Goal: Task Accomplishment & Management: Use online tool/utility

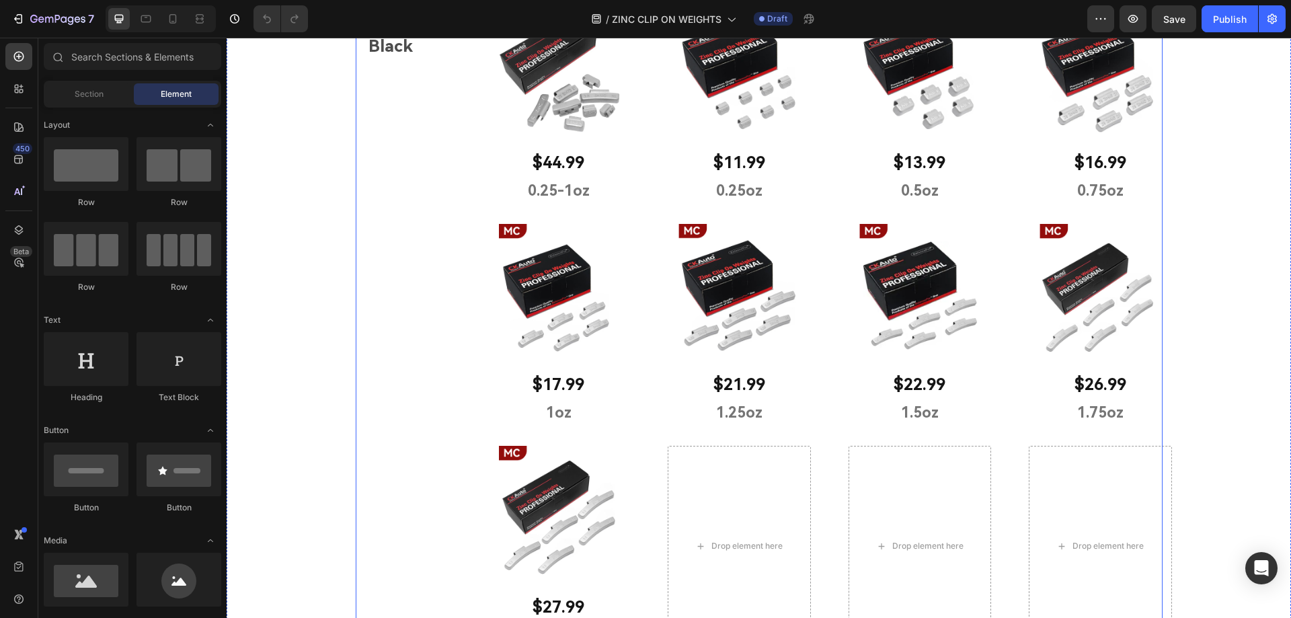
scroll to position [471, 0]
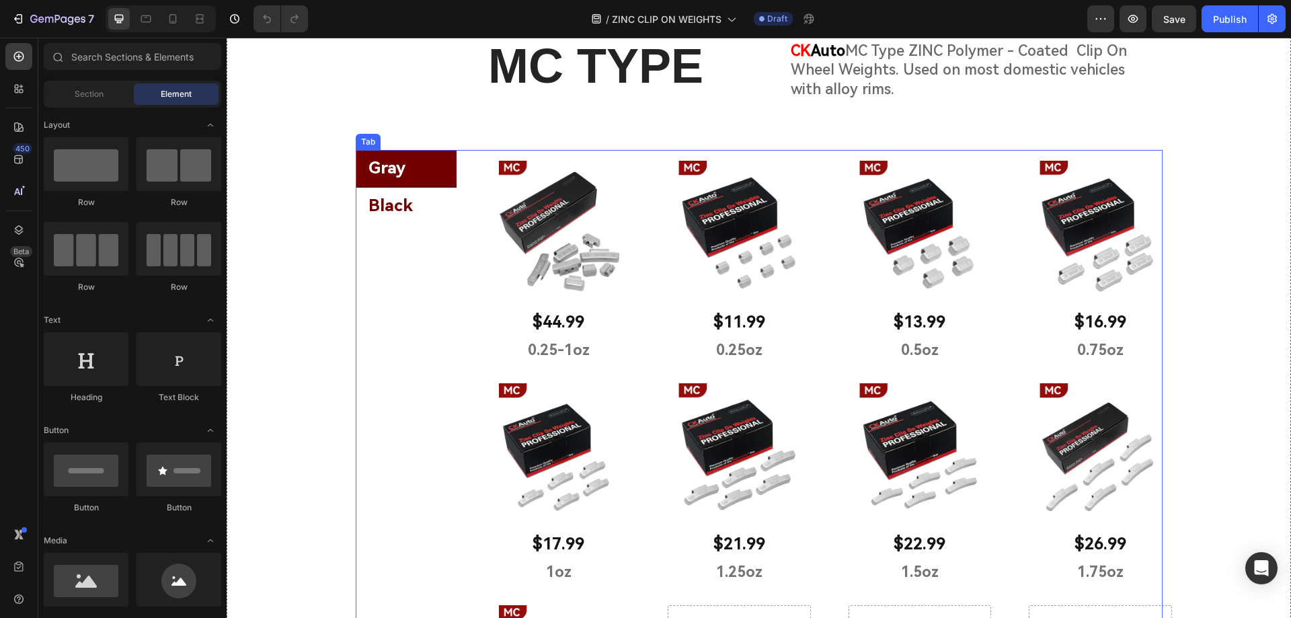
click at [432, 207] on li "Black" at bounding box center [406, 206] width 101 height 37
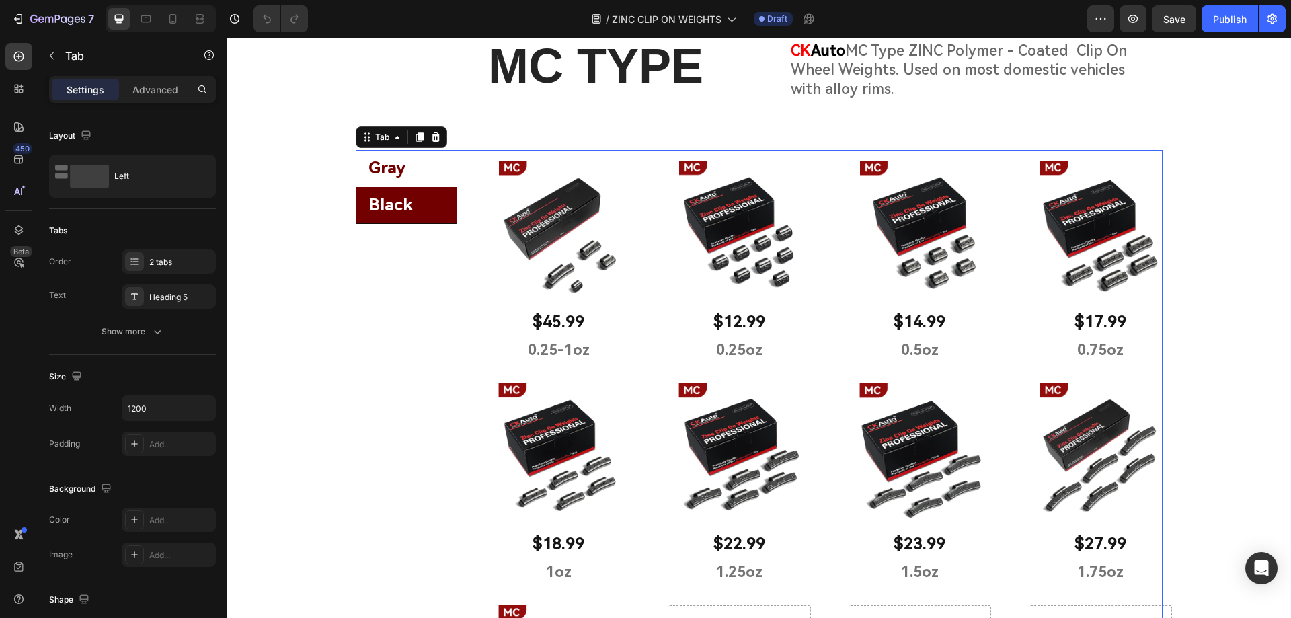
click at [426, 166] on li "Gray" at bounding box center [406, 168] width 101 height 37
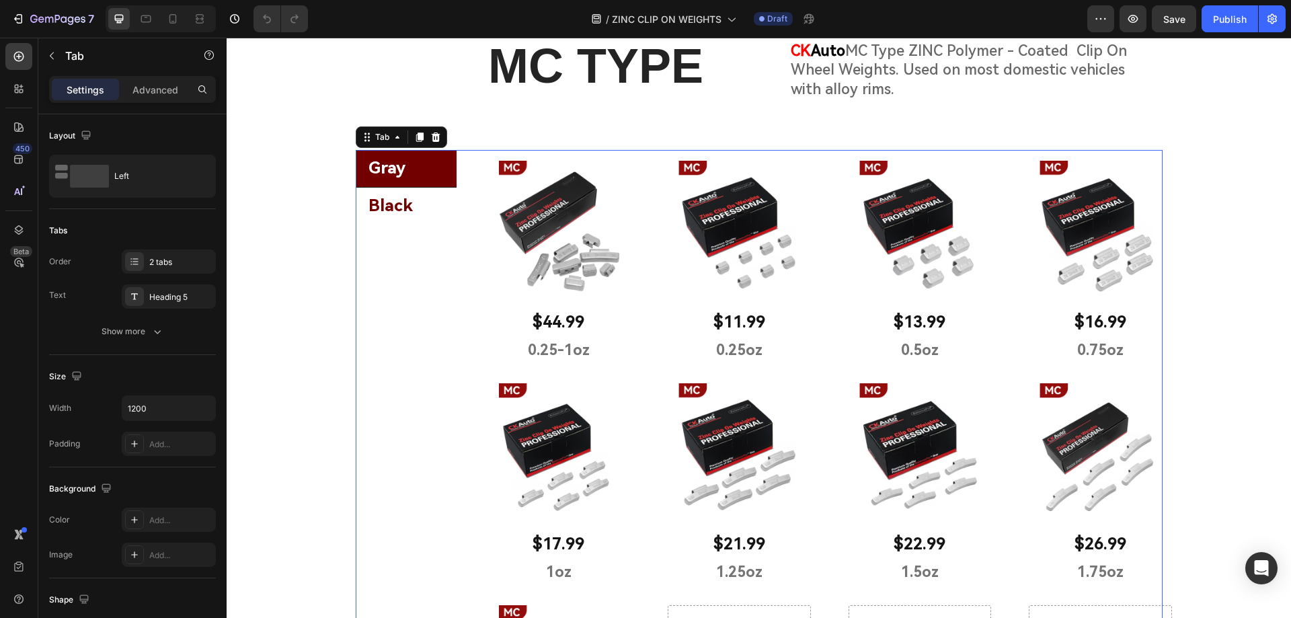
click at [425, 199] on li "Black" at bounding box center [406, 206] width 101 height 37
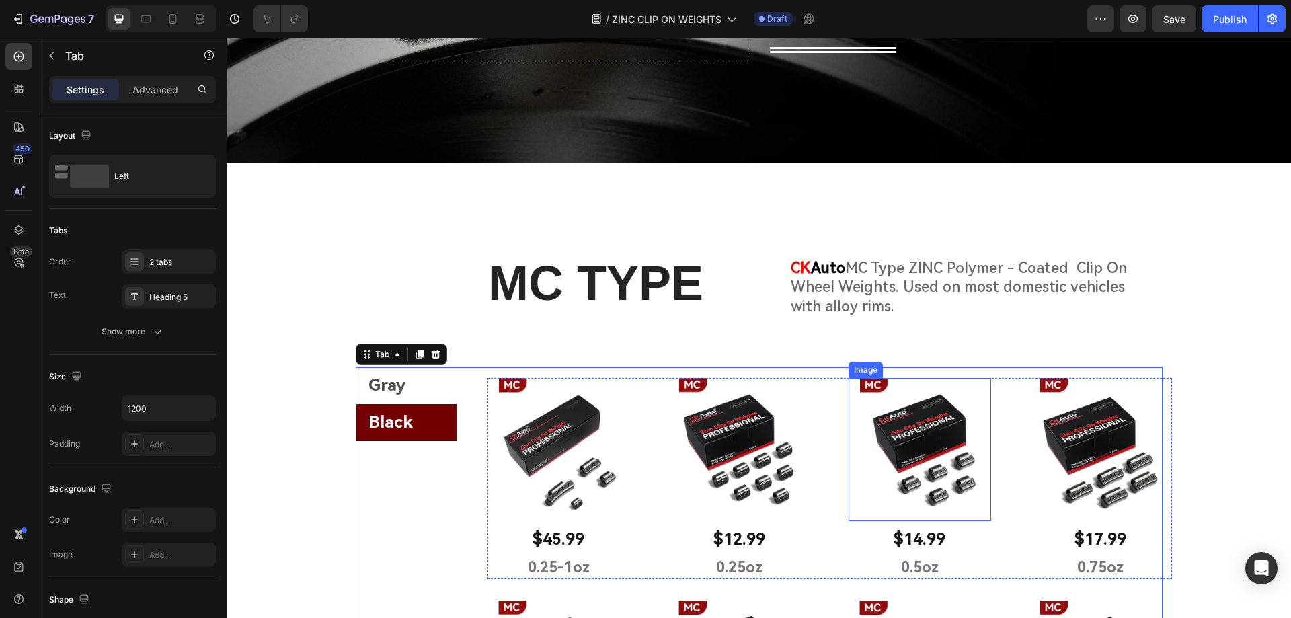
scroll to position [67, 0]
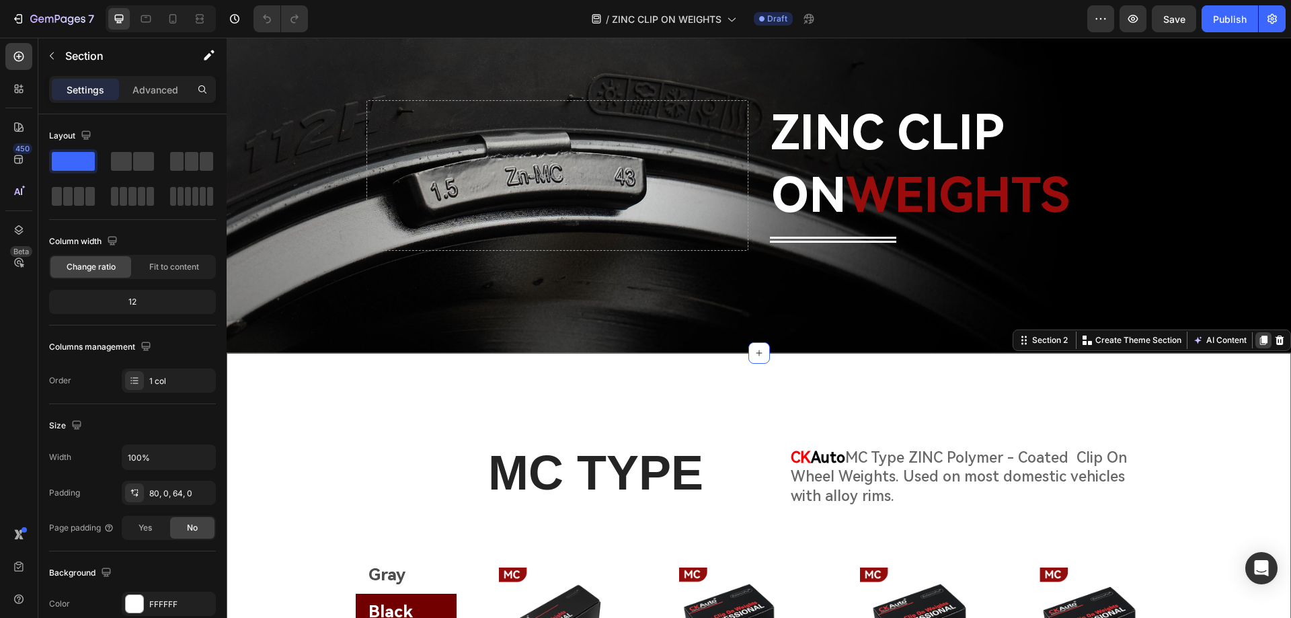
click at [1260, 339] on icon at bounding box center [1263, 339] width 7 height 9
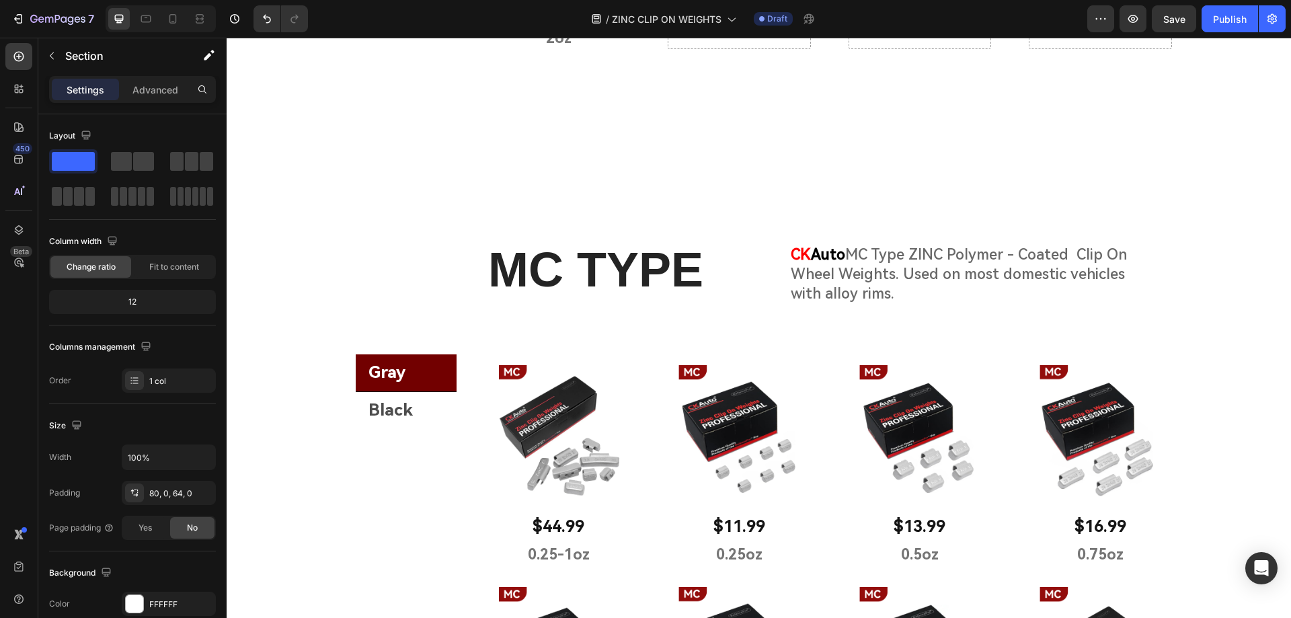
scroll to position [1292, 0]
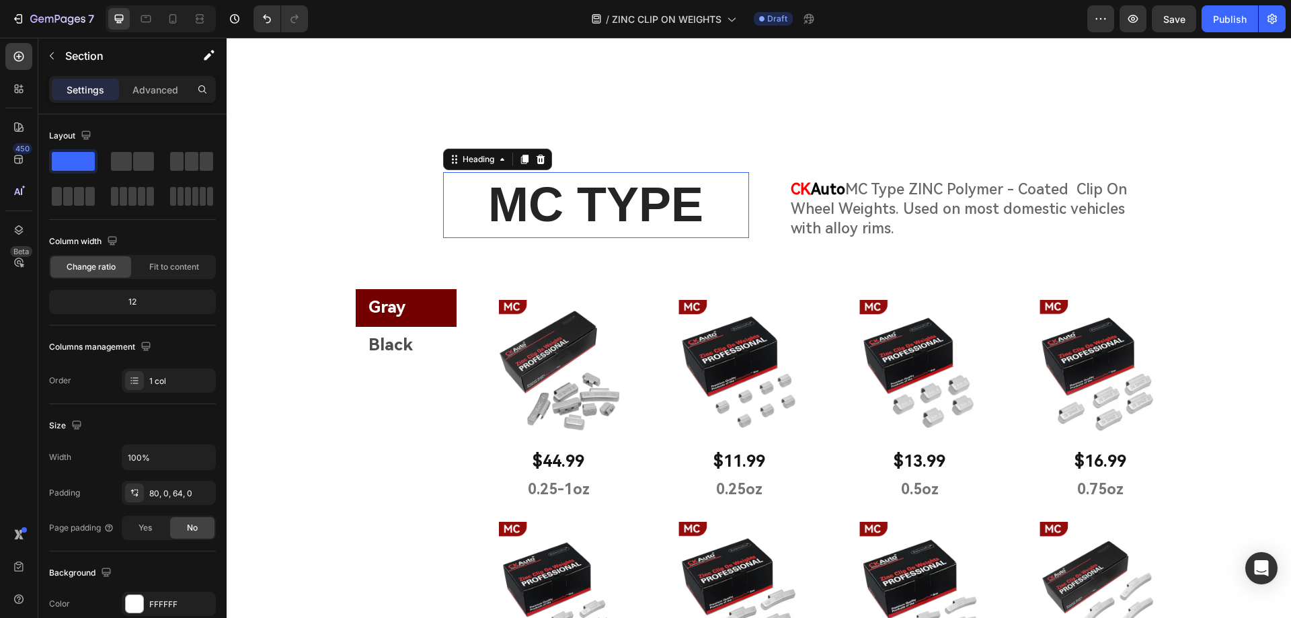
click at [568, 210] on h2 "MC TYPE" at bounding box center [596, 205] width 306 height 66
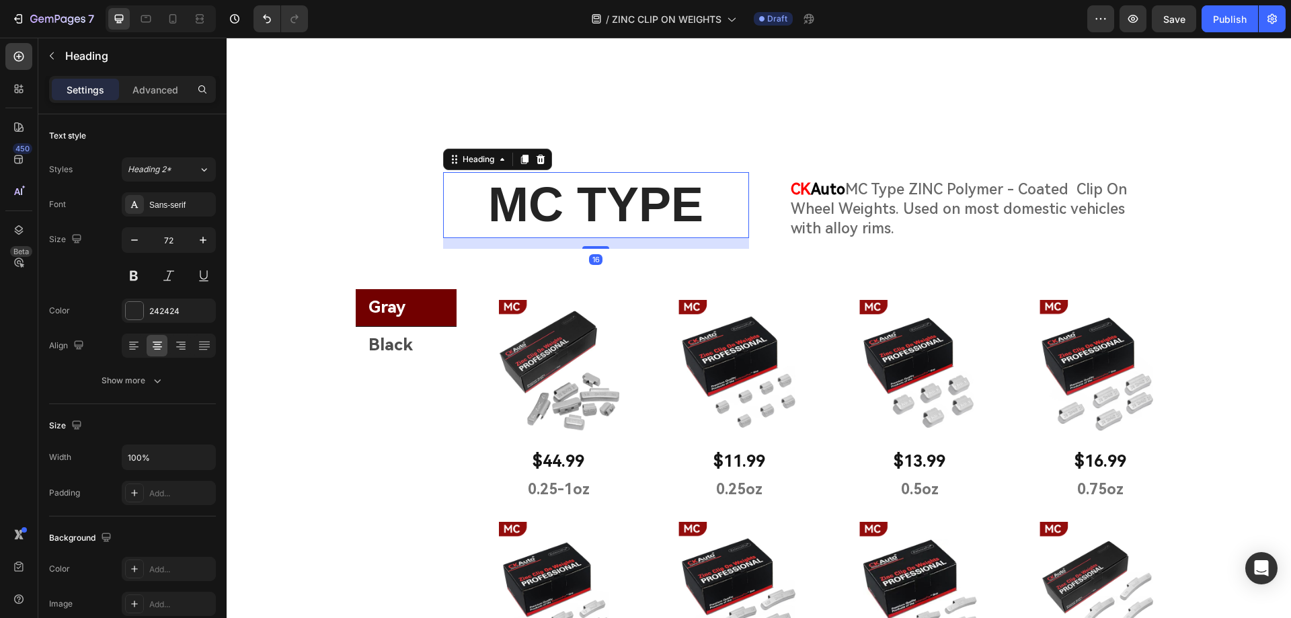
click at [555, 210] on h2 "MC TYPE" at bounding box center [596, 205] width 306 height 66
click at [555, 210] on p "MC TYPE" at bounding box center [595, 204] width 303 height 63
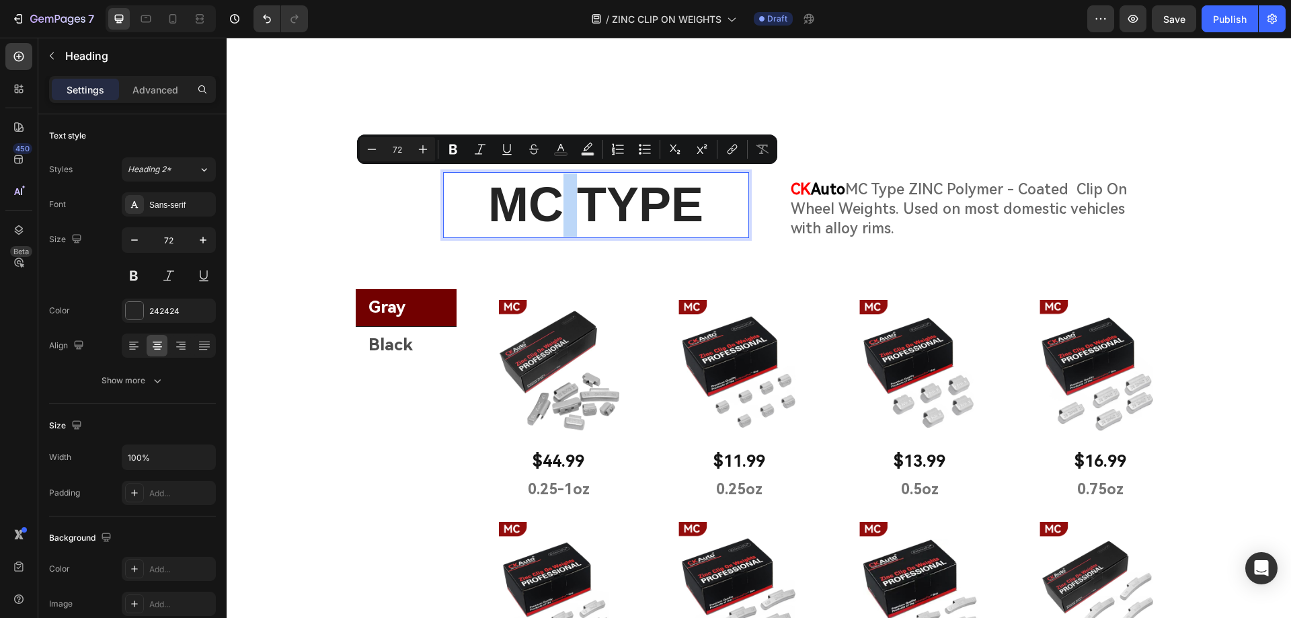
click at [551, 213] on p "MC TYPE" at bounding box center [595, 204] width 303 height 63
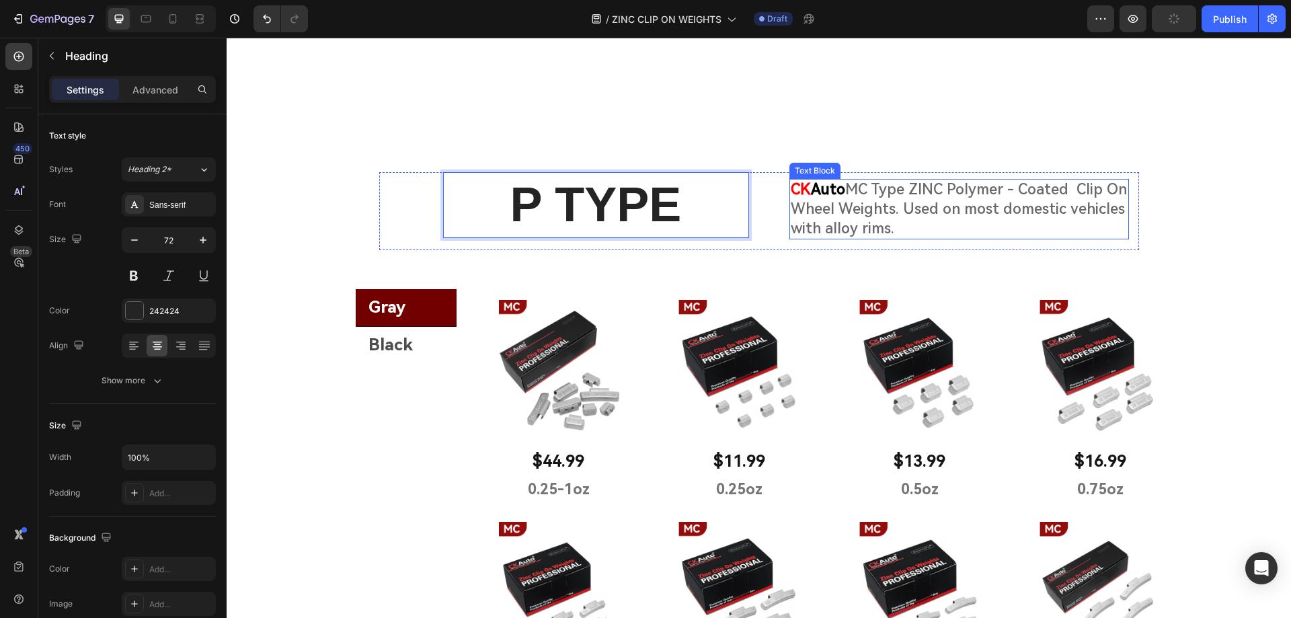
click at [942, 217] on p "CK Auto MC Type ZINC Polymer - Coated Clip On Wheel Weights. Used on most domes…" at bounding box center [958, 209] width 337 height 58
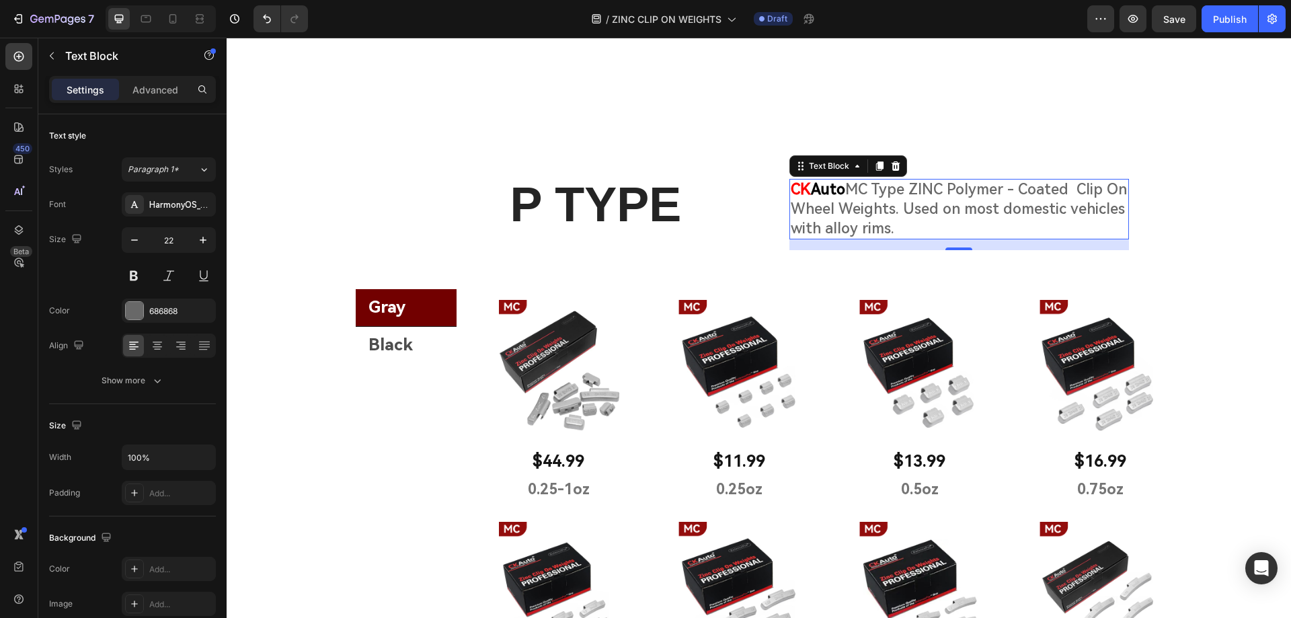
click at [872, 210] on p "CK Auto MC Type ZINC Polymer - Coated Clip On Wheel Weights. Used on most domes…" at bounding box center [958, 209] width 337 height 58
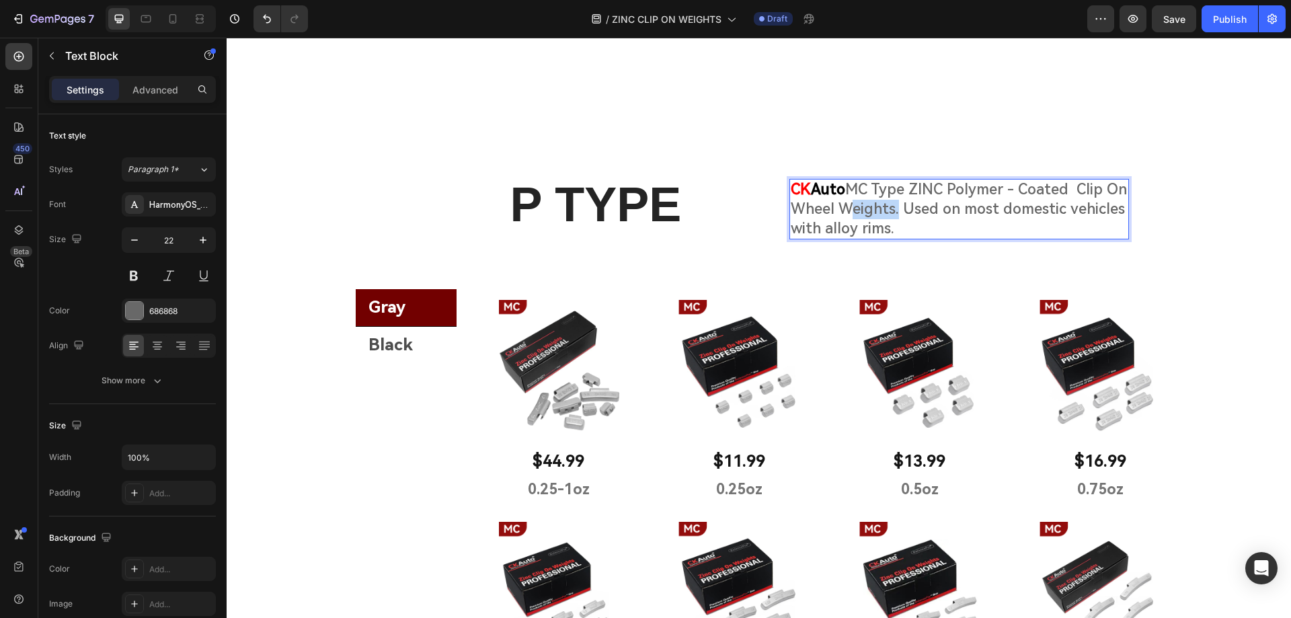
click at [872, 210] on p "CK Auto MC Type ZINC Polymer - Coated Clip On Wheel Weights. Used on most domes…" at bounding box center [958, 209] width 337 height 58
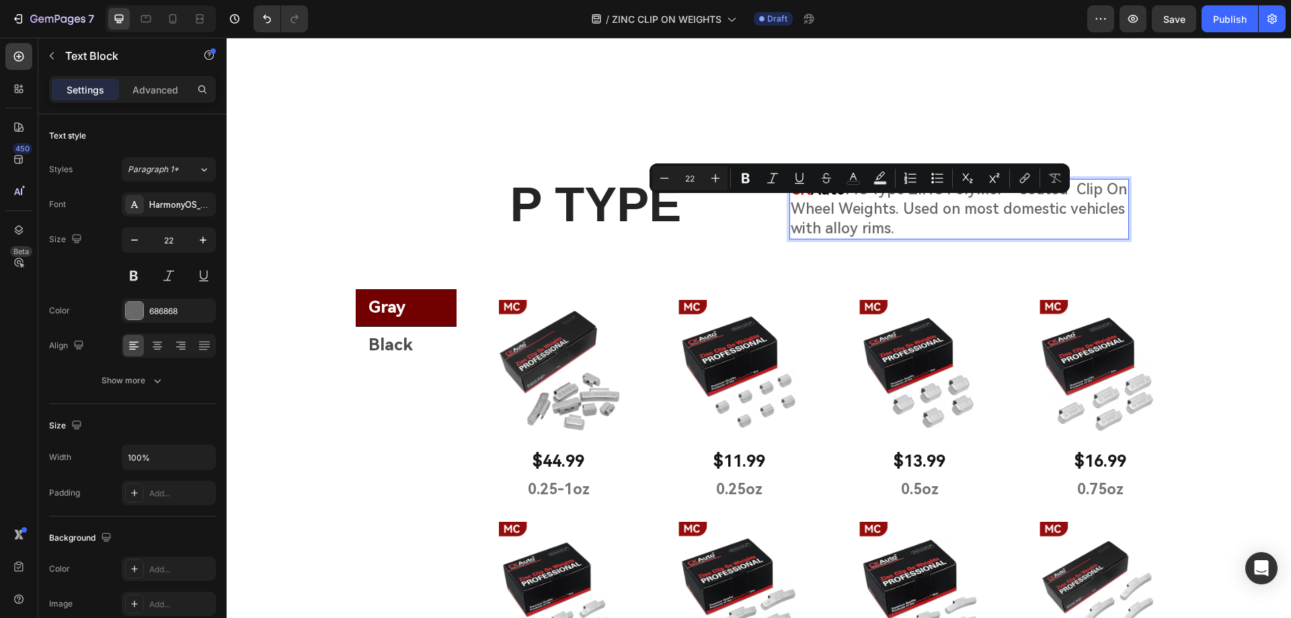
click at [894, 233] on p "CK Auto MC Type ZINC Polymer - Coated Clip On Wheel Weights. Used on most domes…" at bounding box center [958, 209] width 337 height 58
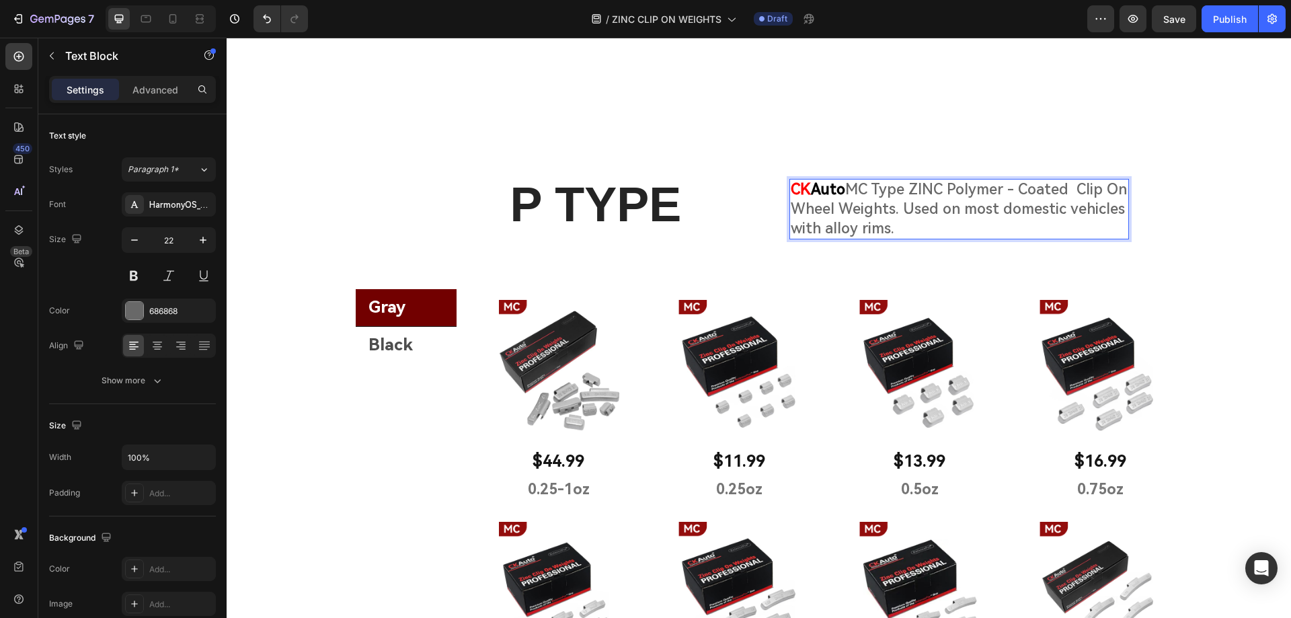
drag, startPoint x: 901, startPoint y: 231, endPoint x: 844, endPoint y: 190, distance: 70.3
click at [844, 190] on p "CK Auto MC Type ZINC Polymer - Coated Clip On Wheel Weights. Used on most domes…" at bounding box center [958, 209] width 337 height 58
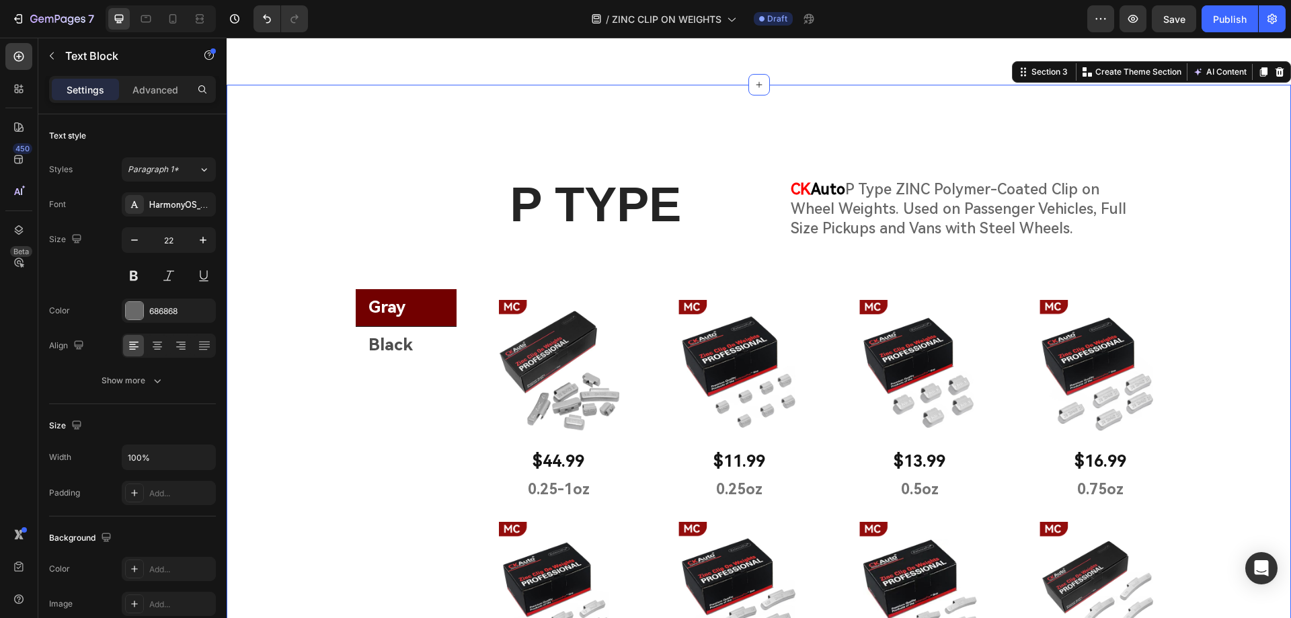
click at [1168, 251] on div "P TYPE Heading CK Auto P Type ZINC Polymer-Coated Clip on Wheel Weights. Used o…" at bounding box center [759, 570] width 1064 height 864
